Goal: Information Seeking & Learning: Learn about a topic

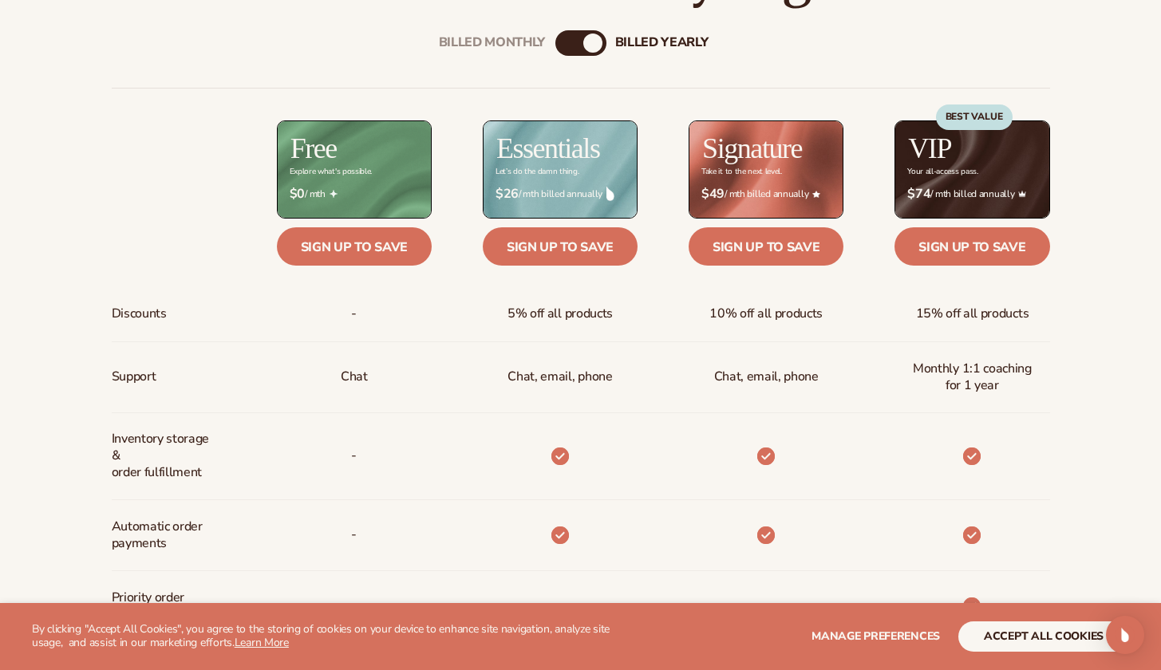
scroll to position [611, 0]
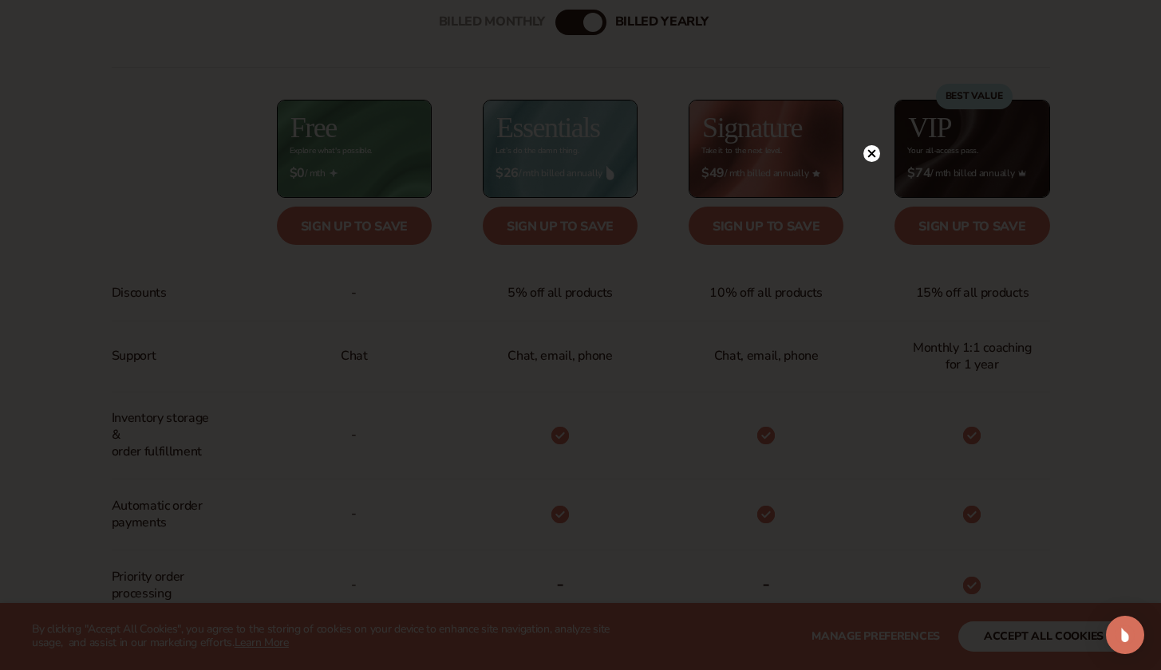
click at [871, 156] on circle at bounding box center [872, 153] width 17 height 17
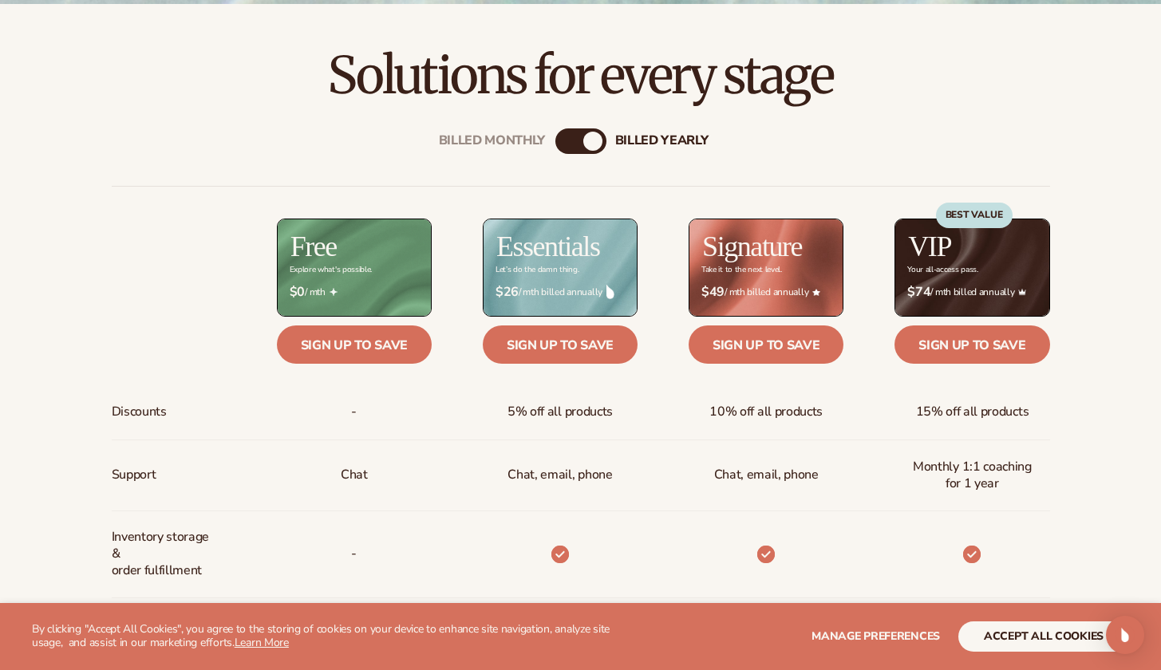
scroll to position [495, 0]
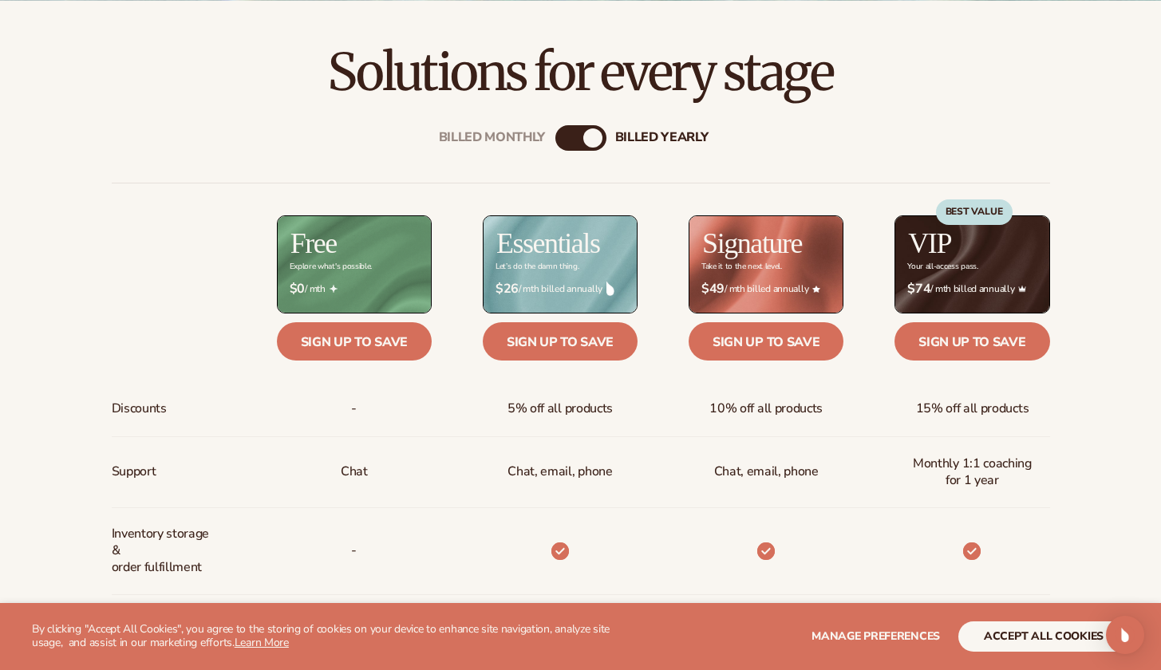
click at [595, 140] on div "billed Yearly" at bounding box center [592, 137] width 19 height 19
click at [591, 140] on div "billed Yearly" at bounding box center [592, 137] width 19 height 19
drag, startPoint x: 591, startPoint y: 140, endPoint x: 547, endPoint y: 139, distance: 43.1
click at [549, 139] on div "Billed Monthly billed Yearly Billed Monthly billed Yearly Discounts Support Inv…" at bounding box center [581, 630] width 1028 height 1060
click at [567, 138] on div "Billed Monthly" at bounding box center [564, 137] width 19 height 19
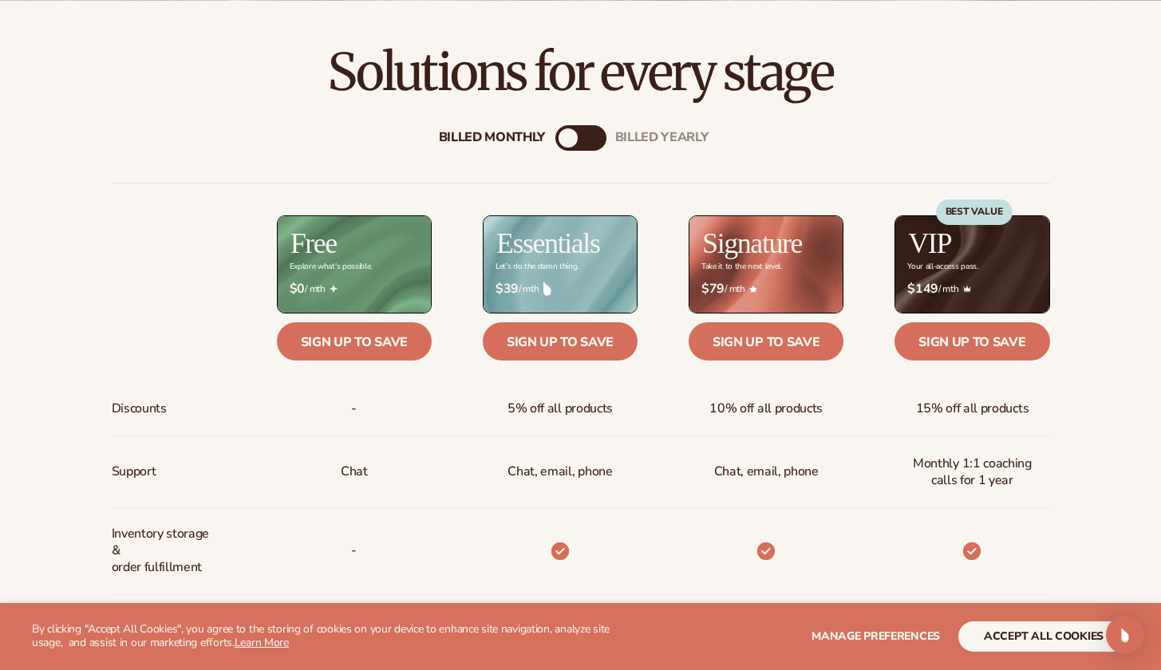
click at [593, 140] on div "billed Yearly" at bounding box center [596, 137] width 19 height 19
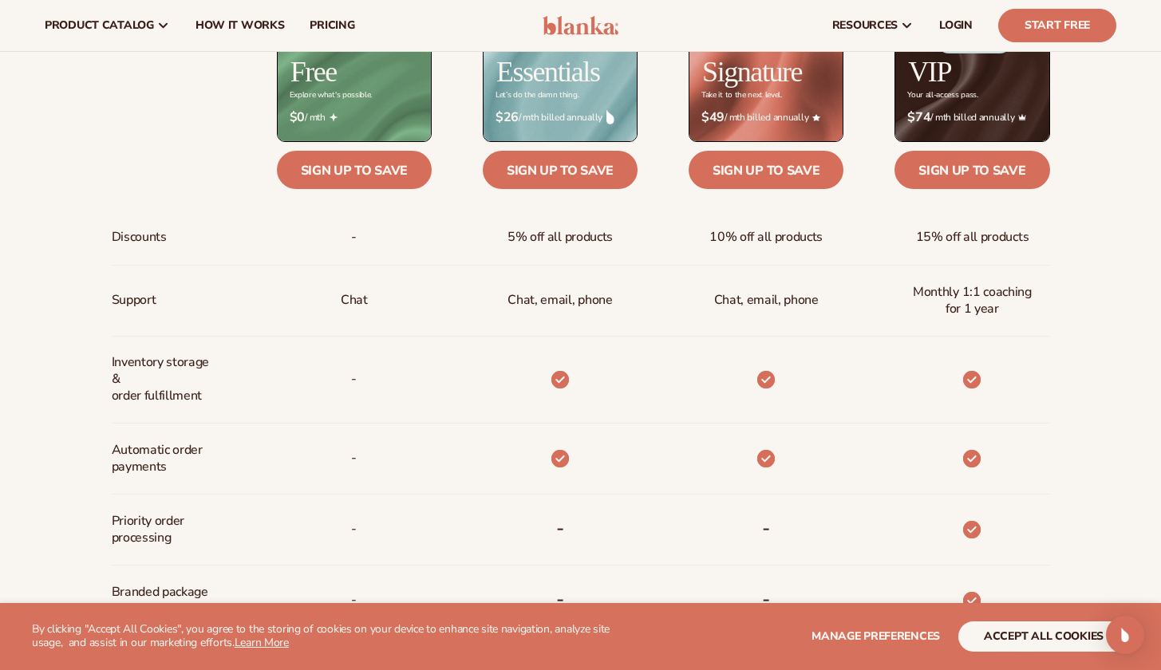
scroll to position [381, 0]
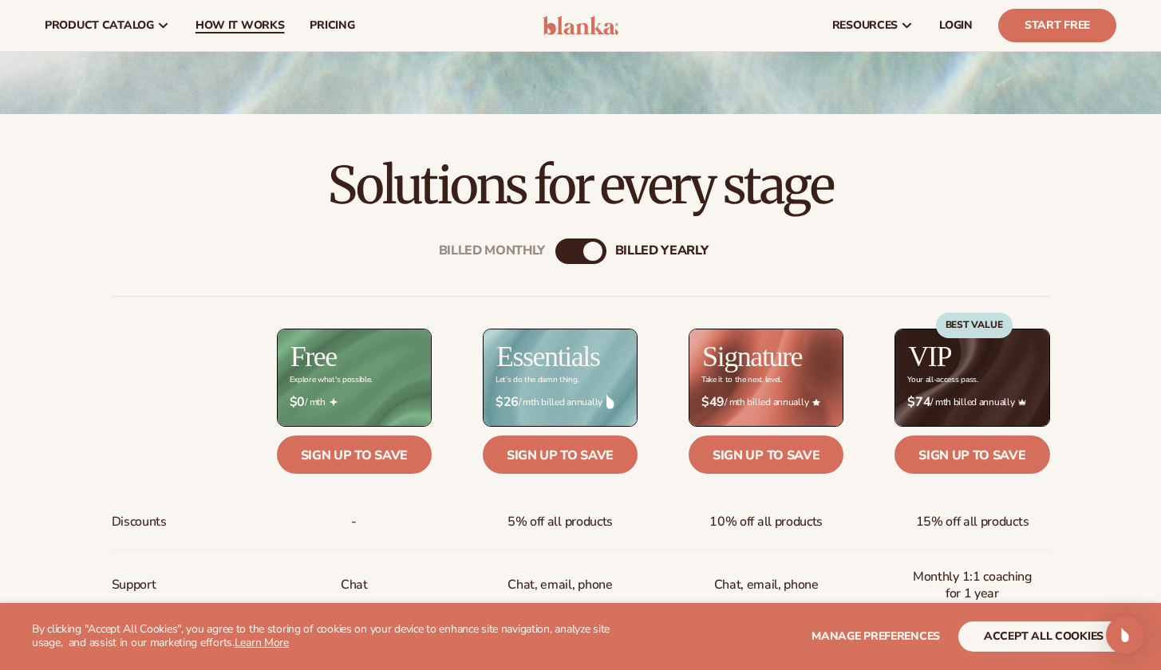
click at [235, 34] on link "How It Works" at bounding box center [240, 25] width 115 height 51
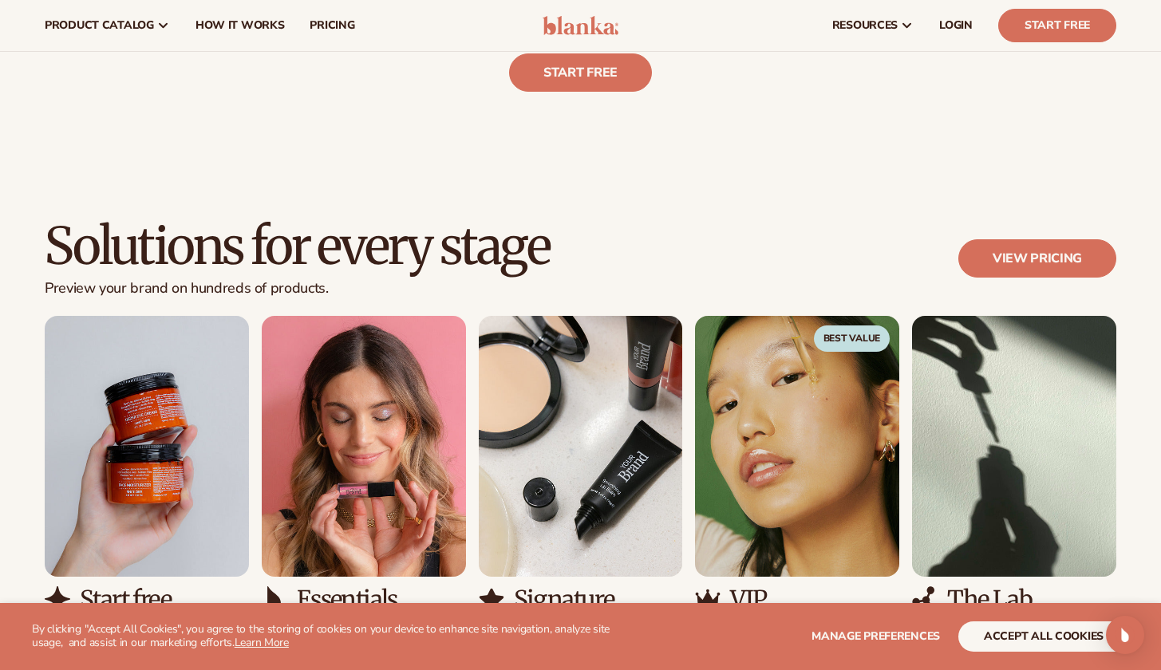
scroll to position [779, 0]
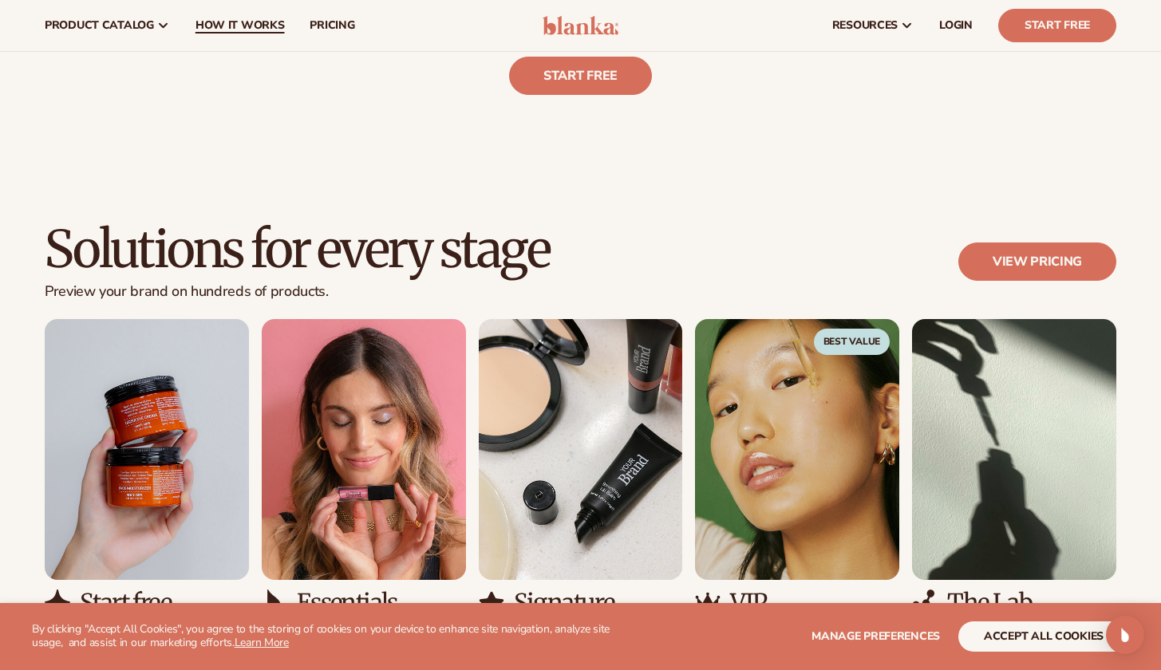
click at [270, 17] on link "How It Works" at bounding box center [240, 25] width 115 height 51
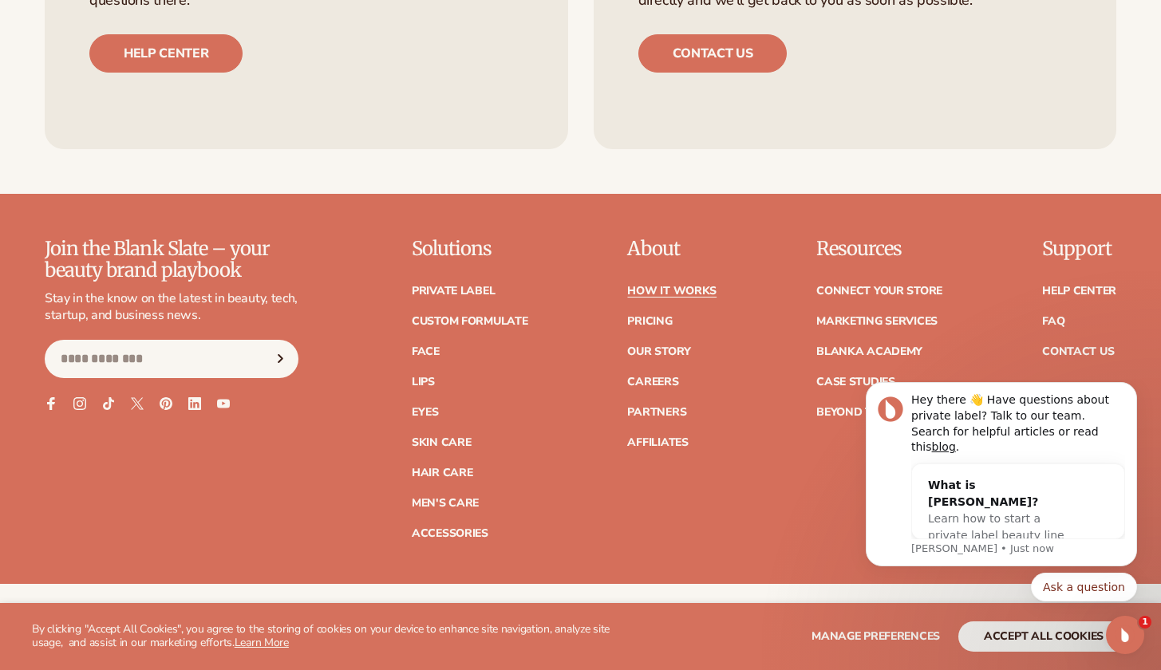
scroll to position [3465, 0]
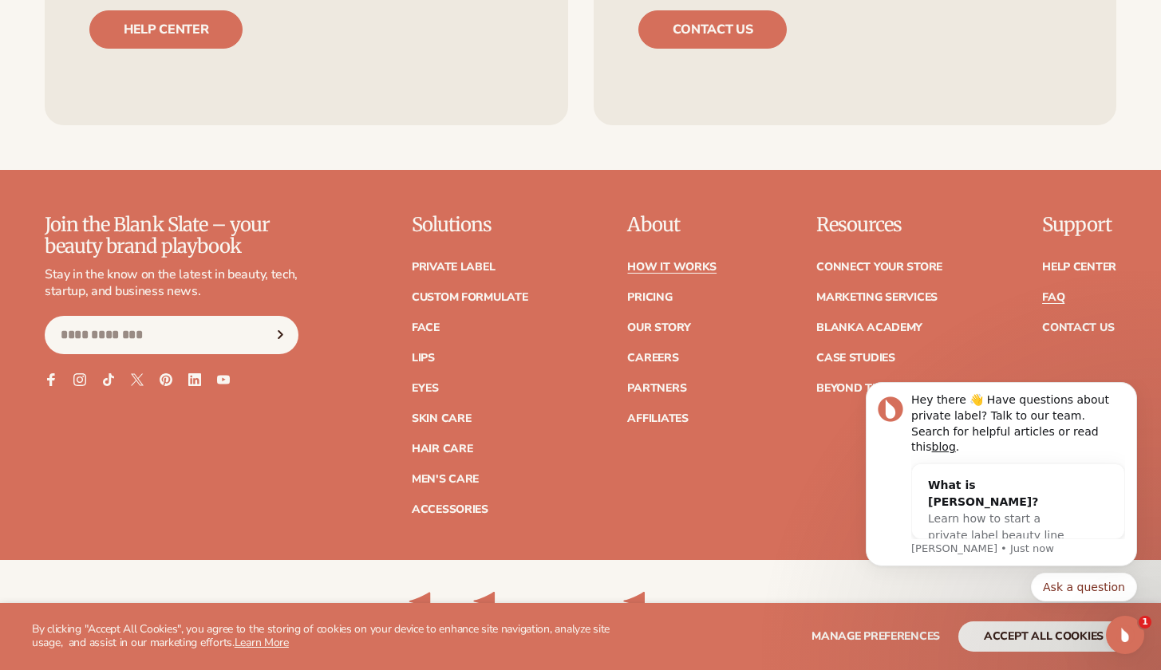
click at [1055, 292] on link "FAQ" at bounding box center [1053, 297] width 22 height 11
click at [431, 322] on link "Face" at bounding box center [426, 327] width 28 height 11
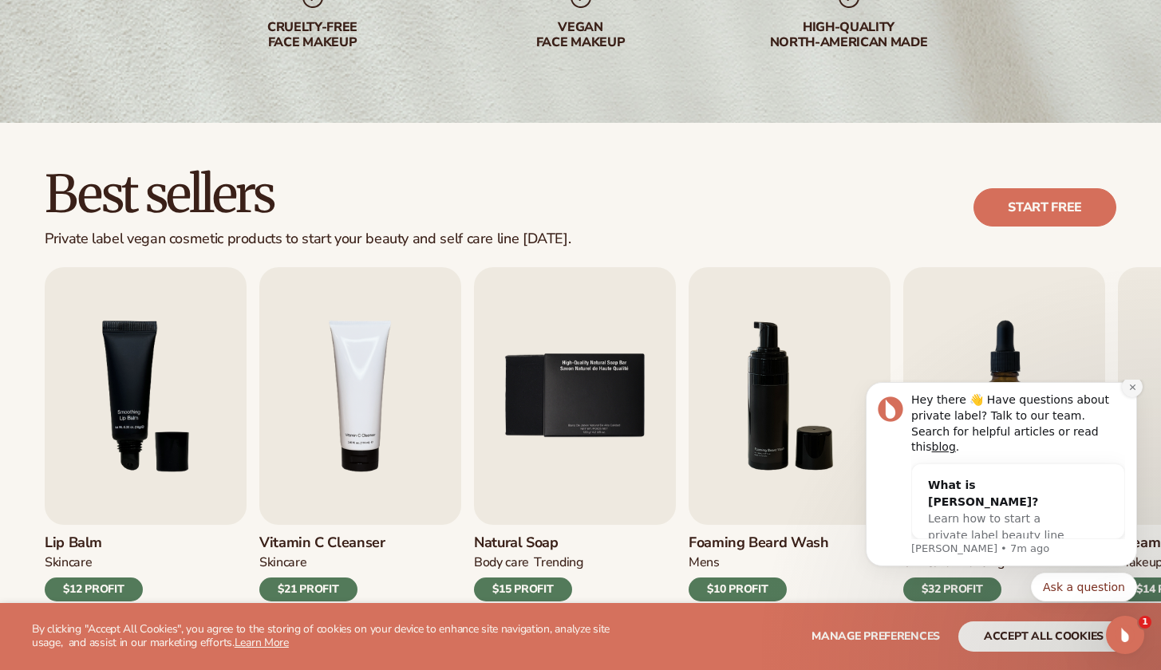
click at [1132, 390] on icon "Dismiss notification" at bounding box center [1132, 388] width 6 height 6
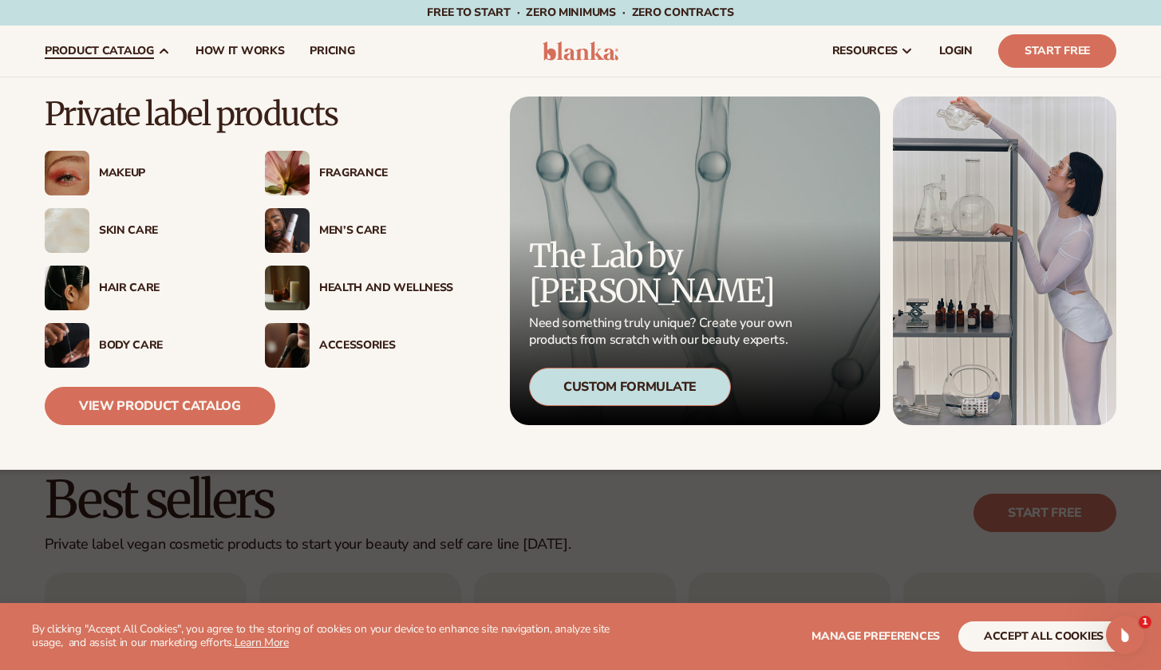
click at [133, 173] on div "Makeup" at bounding box center [166, 174] width 134 height 14
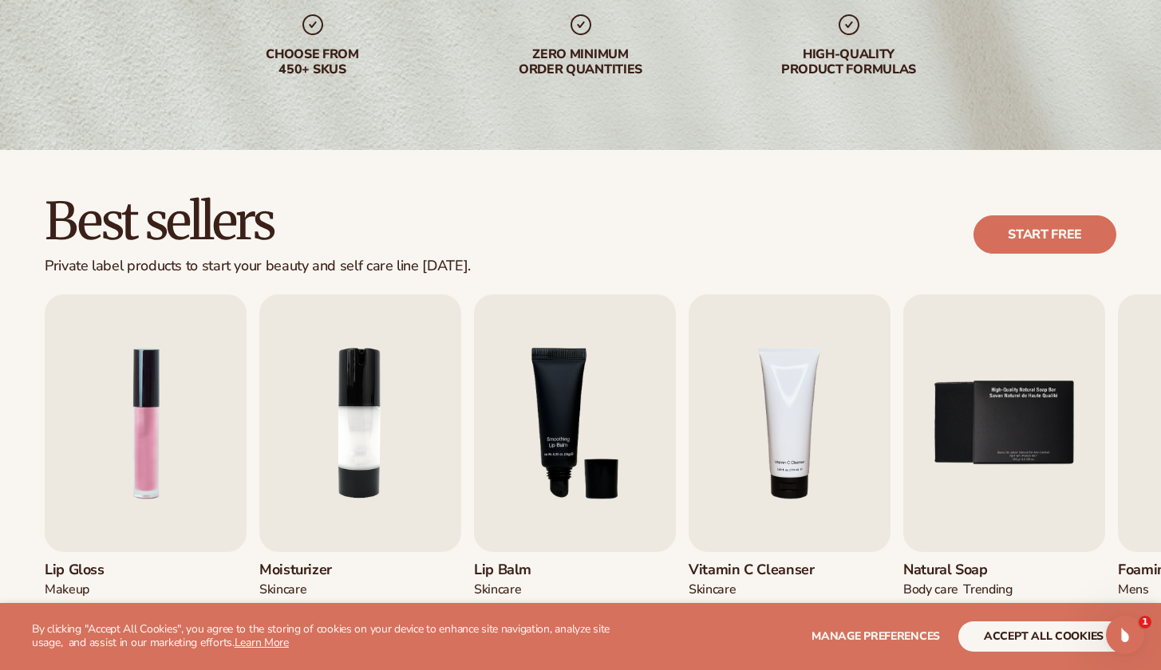
click at [971, 638] on button "accept all cookies" at bounding box center [1043, 637] width 171 height 30
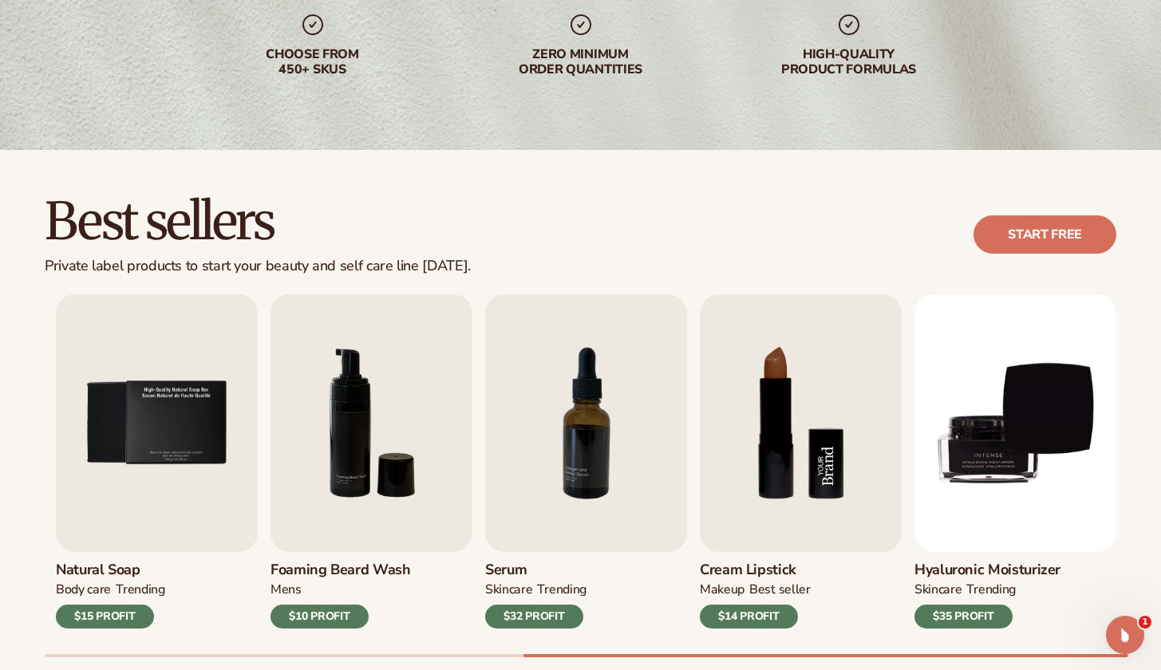
click at [759, 542] on img "8 / 9" at bounding box center [801, 423] width 202 height 258
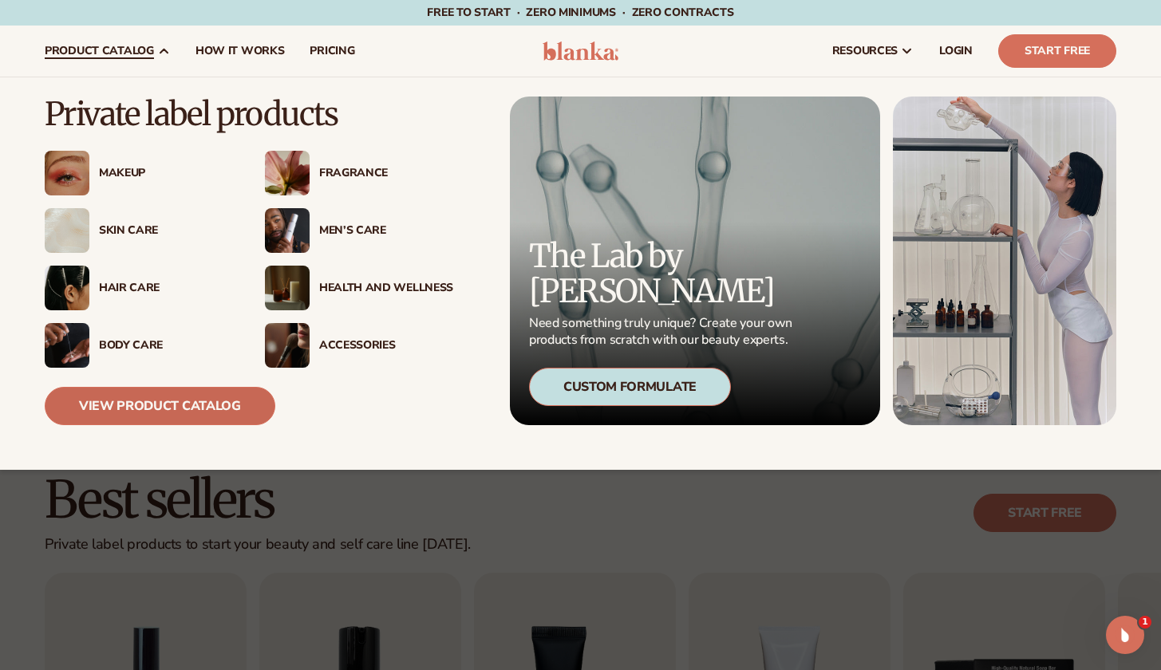
click at [192, 417] on link "View Product Catalog" at bounding box center [160, 406] width 231 height 38
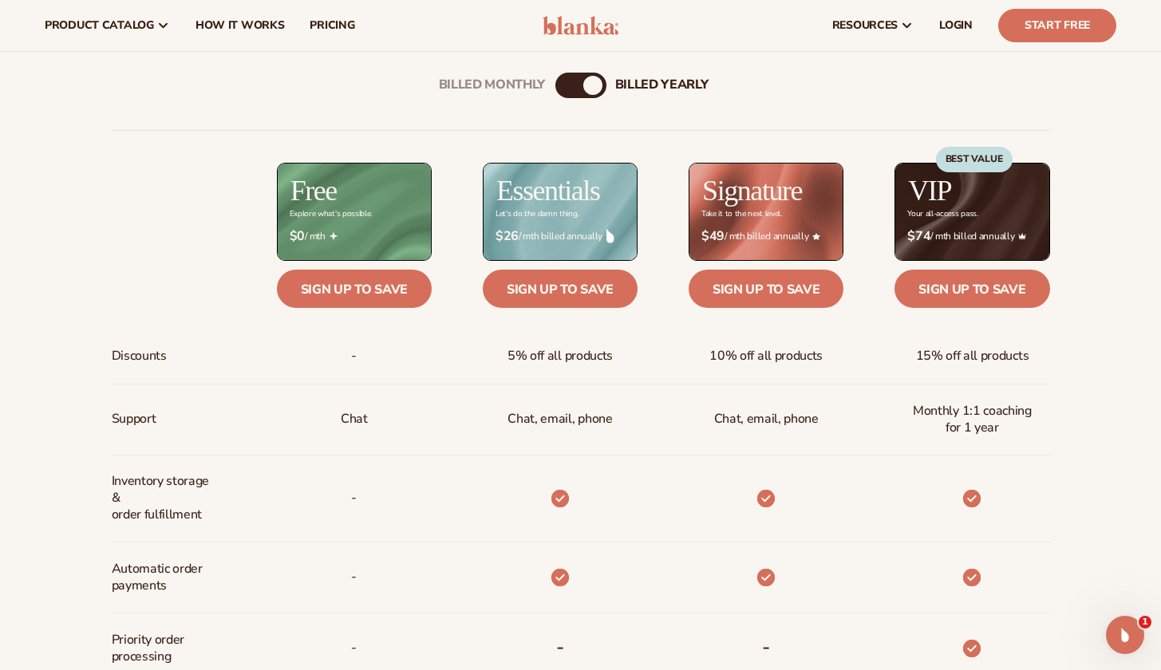
scroll to position [544, 0]
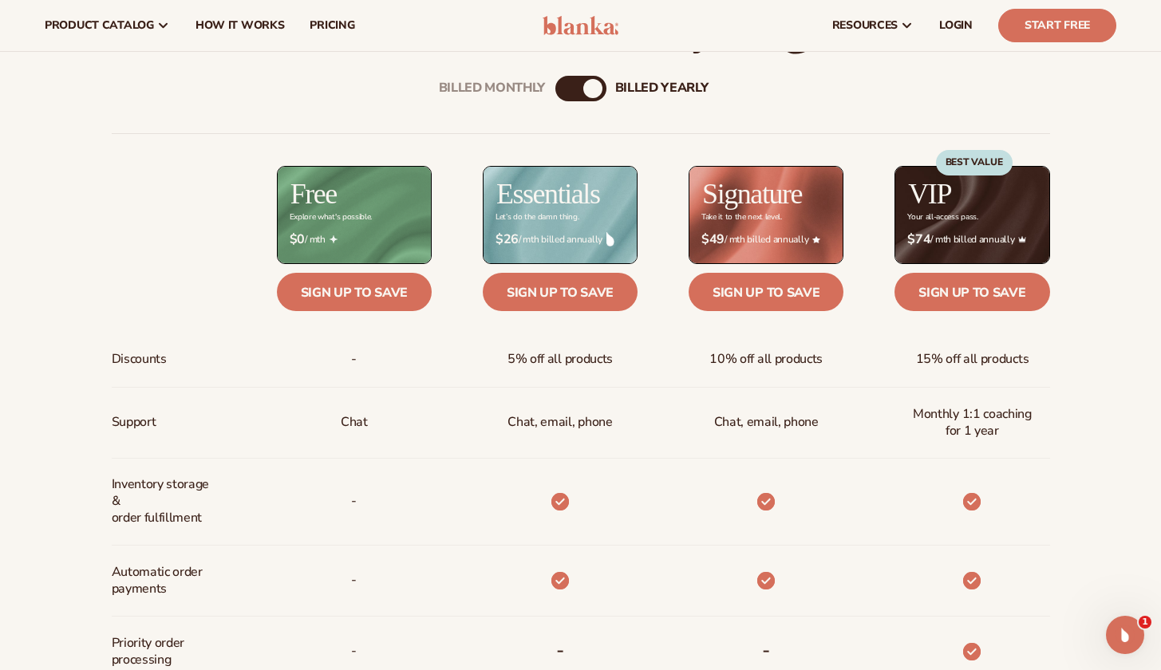
click at [591, 93] on div "billed Yearly" at bounding box center [592, 88] width 19 height 19
click at [562, 84] on div "Billed Monthly" at bounding box center [564, 88] width 19 height 19
click at [589, 86] on div "billed Yearly" at bounding box center [596, 88] width 19 height 19
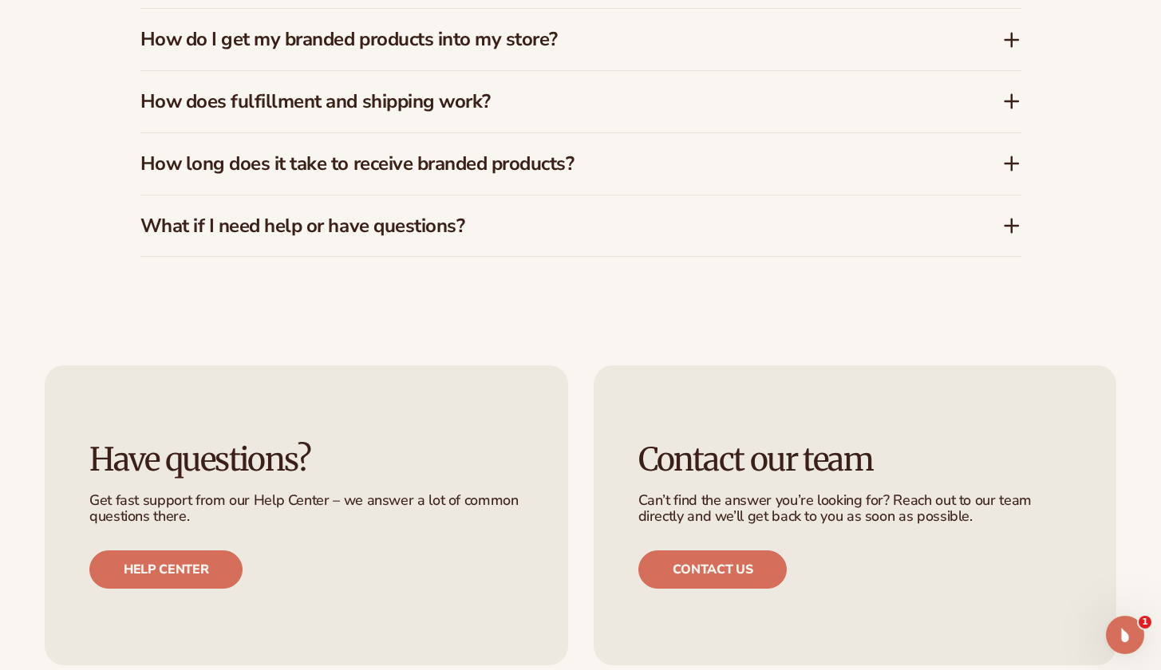
scroll to position [1846, 0]
